Goal: Task Accomplishment & Management: Use online tool/utility

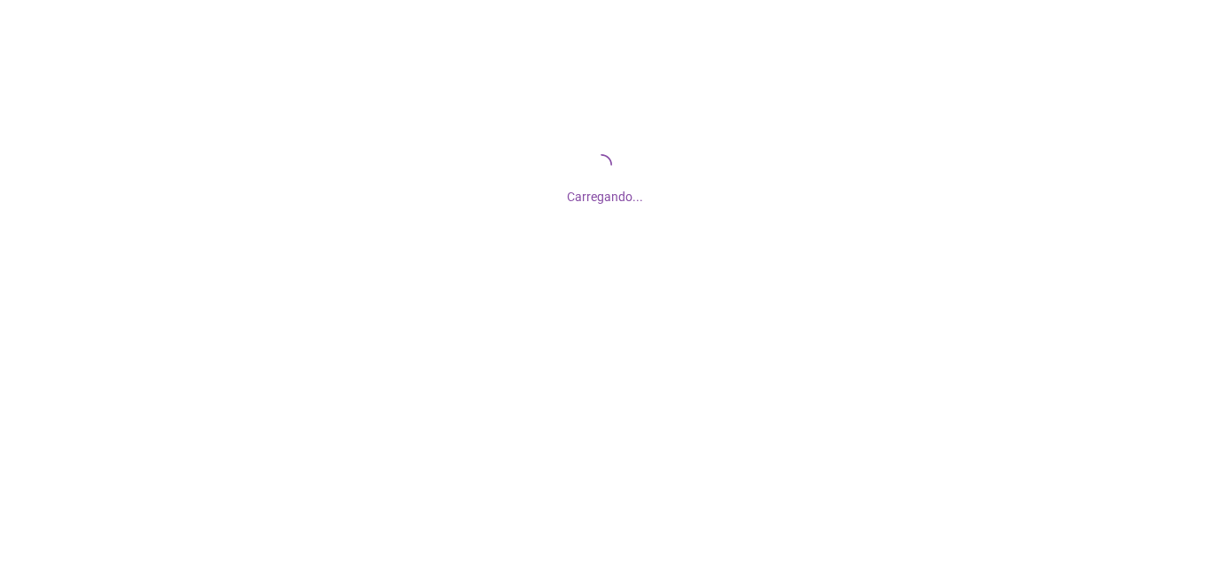
click at [633, 255] on body "Carregando..." at bounding box center [605, 284] width 1210 height 568
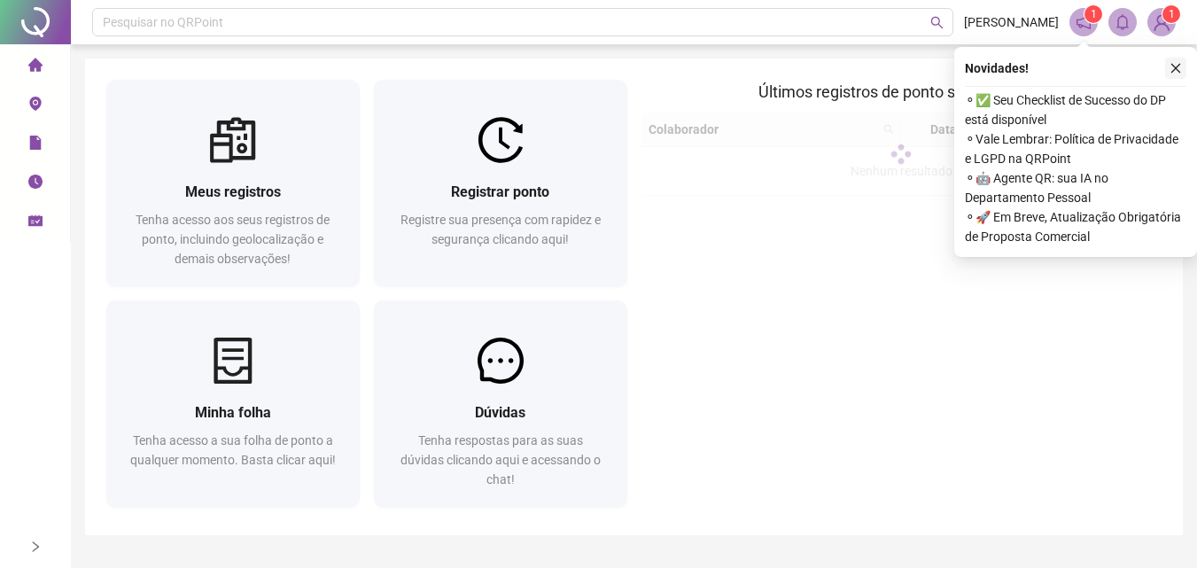
click at [1174, 65] on icon "close" at bounding box center [1175, 68] width 12 height 12
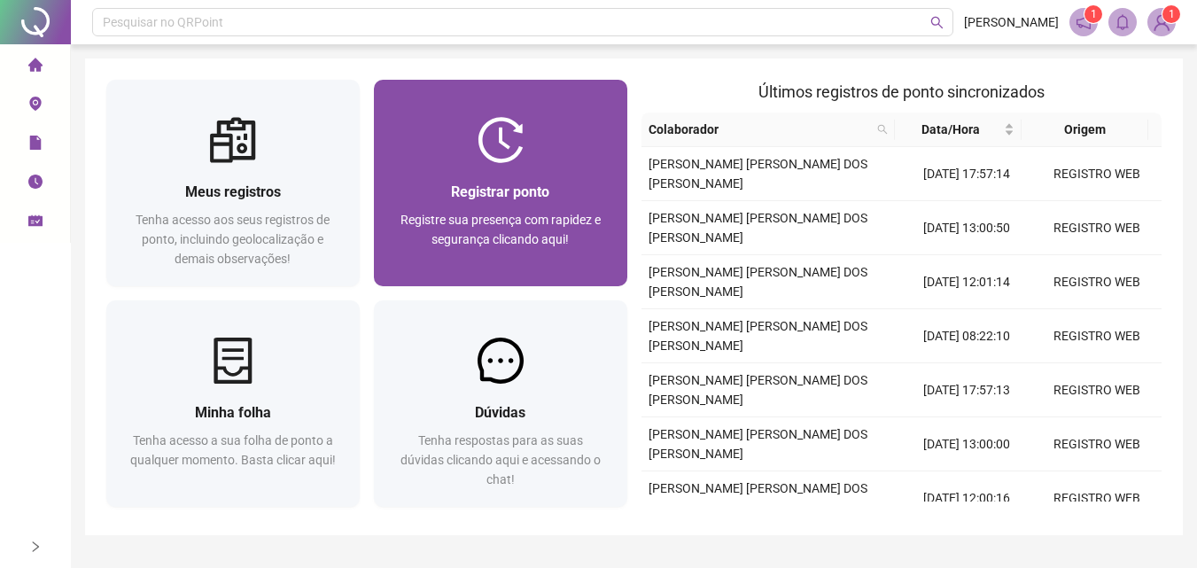
click at [470, 162] on div at bounding box center [500, 140] width 253 height 46
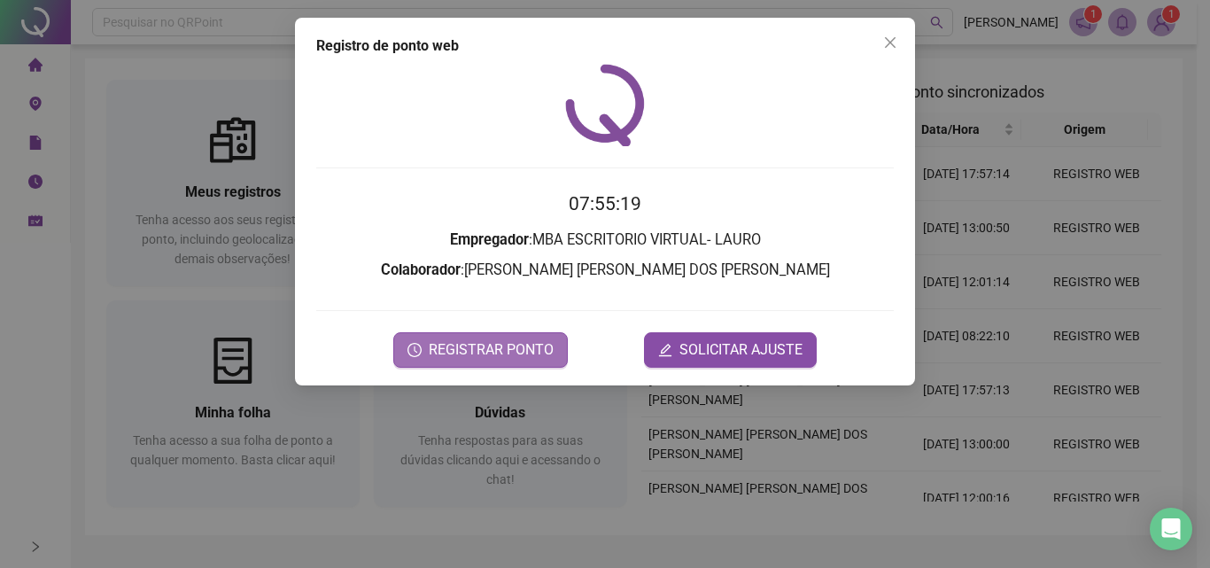
click at [534, 349] on span "REGISTRAR PONTO" at bounding box center [491, 349] width 125 height 21
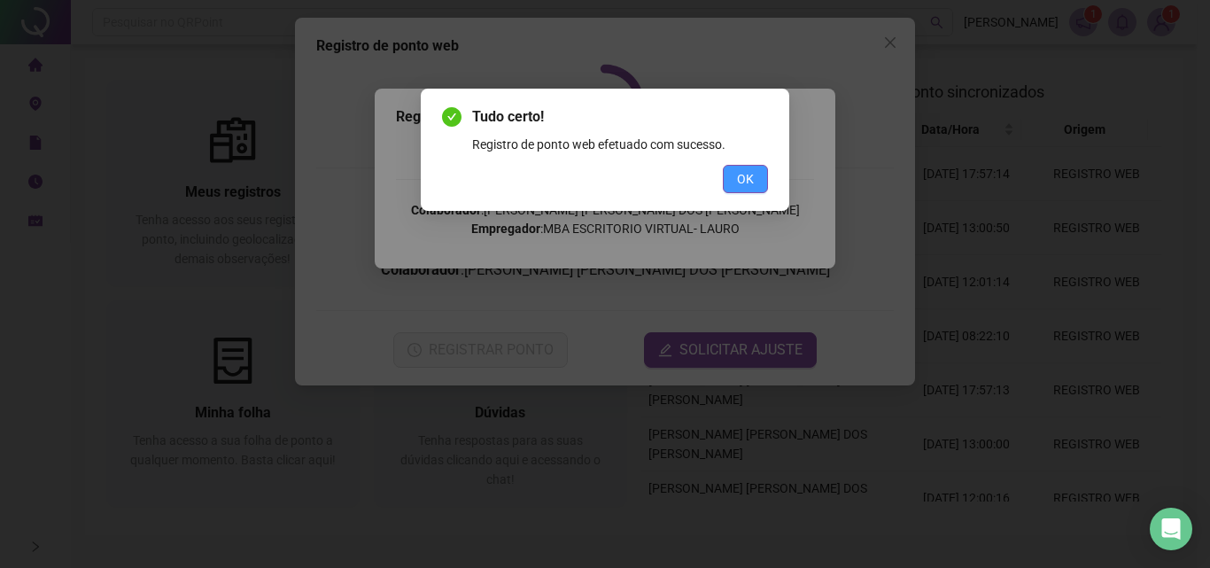
click at [739, 183] on span "OK" at bounding box center [745, 178] width 17 height 19
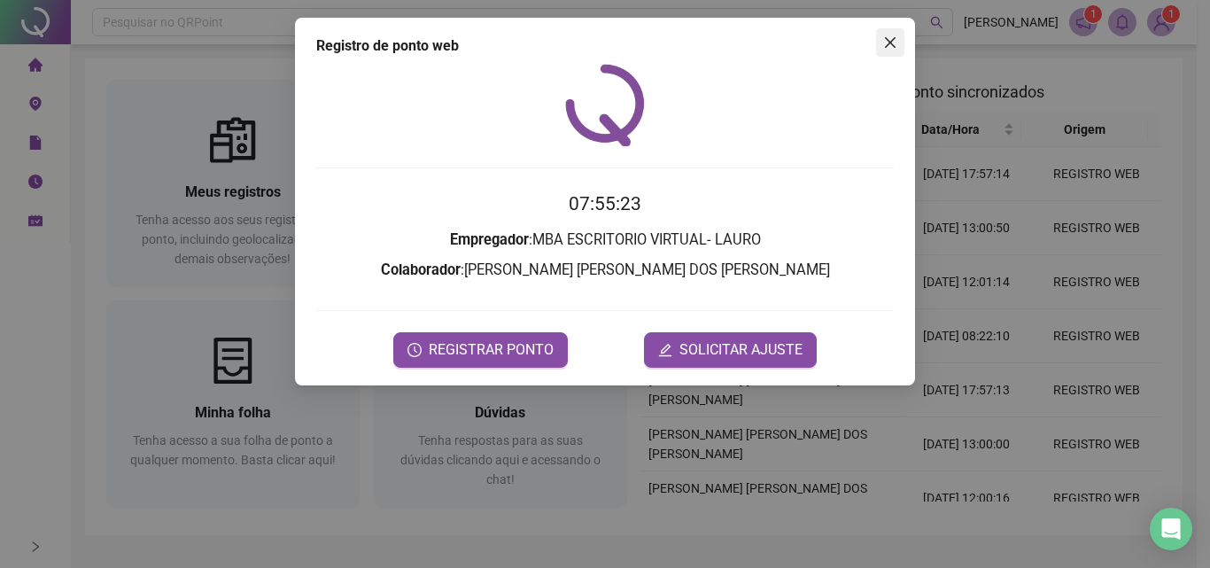
click at [887, 43] on icon "close" at bounding box center [890, 42] width 14 height 14
